Goal: Transaction & Acquisition: Purchase product/service

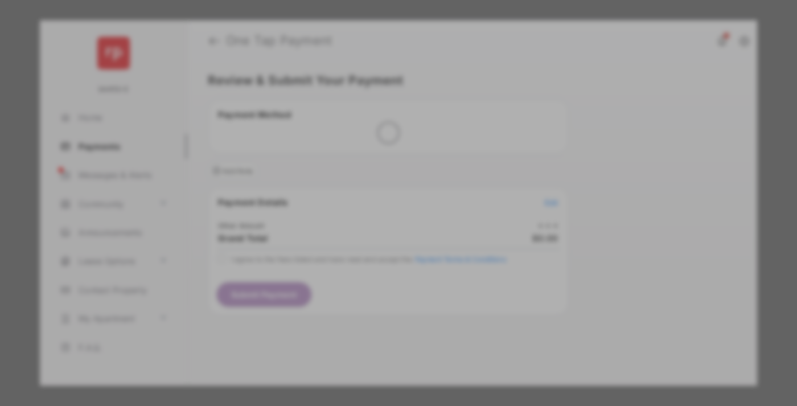
click at [378, 183] on div "Other Amount" at bounding box center [377, 192] width 184 height 19
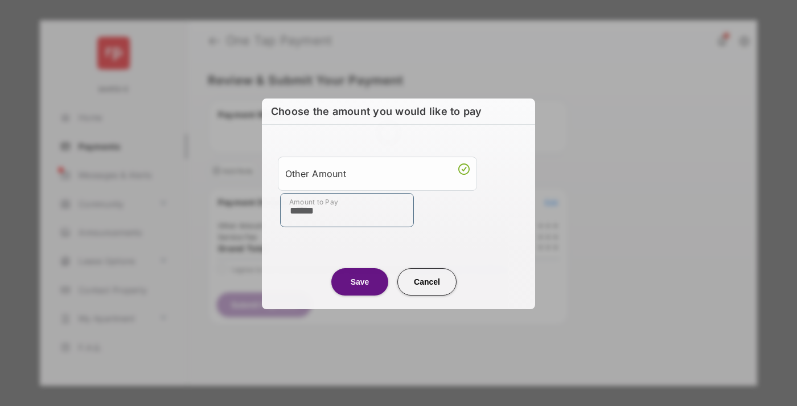
type input "******"
click at [360, 281] on button "Save" at bounding box center [359, 281] width 57 height 27
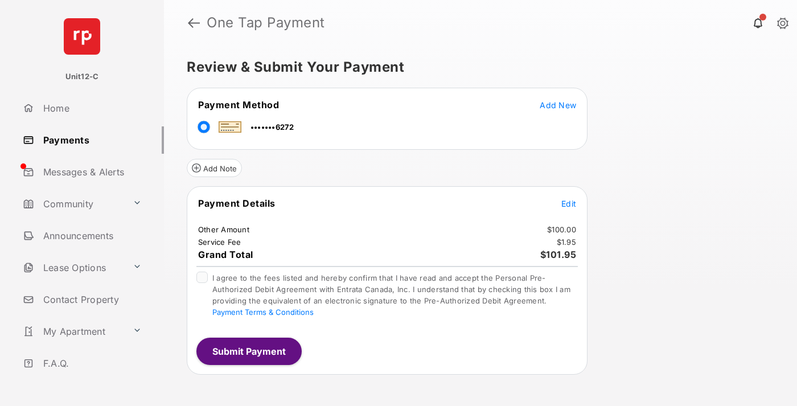
click at [569, 203] on span "Edit" at bounding box center [568, 204] width 15 height 10
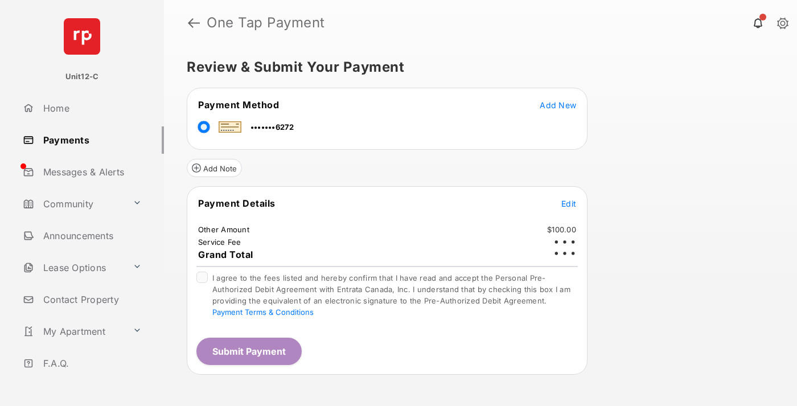
click at [248, 351] on button "Submit Payment" at bounding box center [248, 351] width 105 height 27
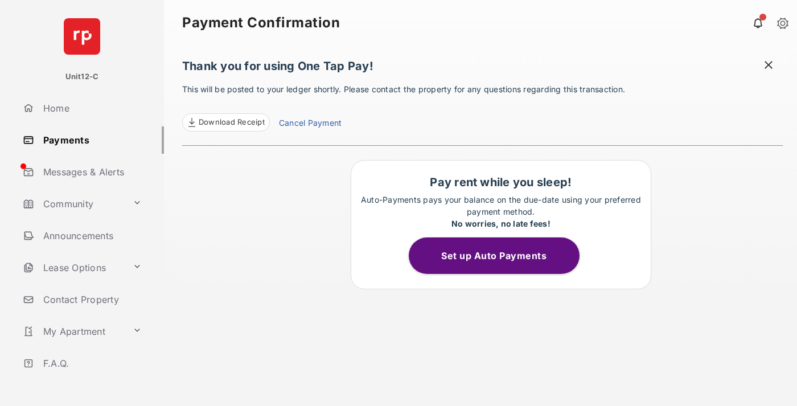
click at [769, 66] on span at bounding box center [768, 66] width 11 height 14
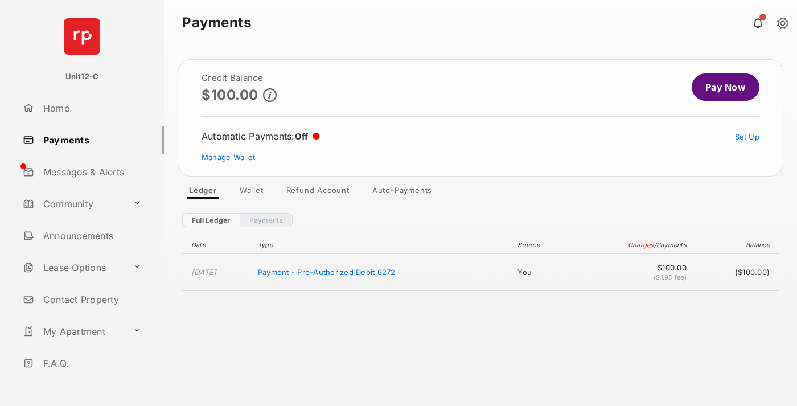
click at [228, 157] on link "Manage Wallet" at bounding box center [229, 157] width 54 height 9
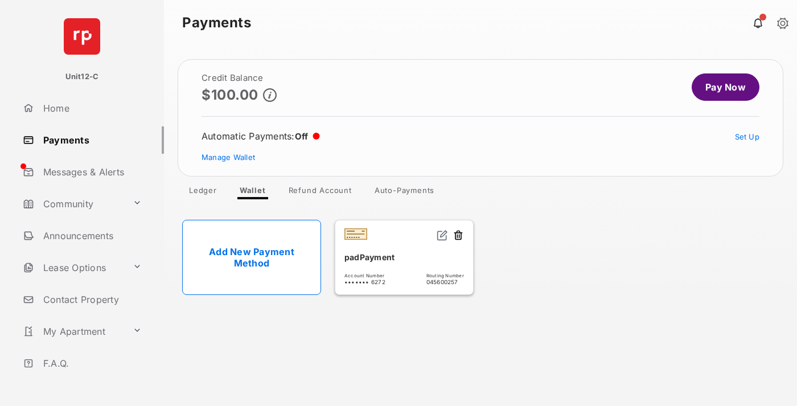
click at [458, 236] on button at bounding box center [458, 235] width 11 height 13
